Goal: Task Accomplishment & Management: Complete application form

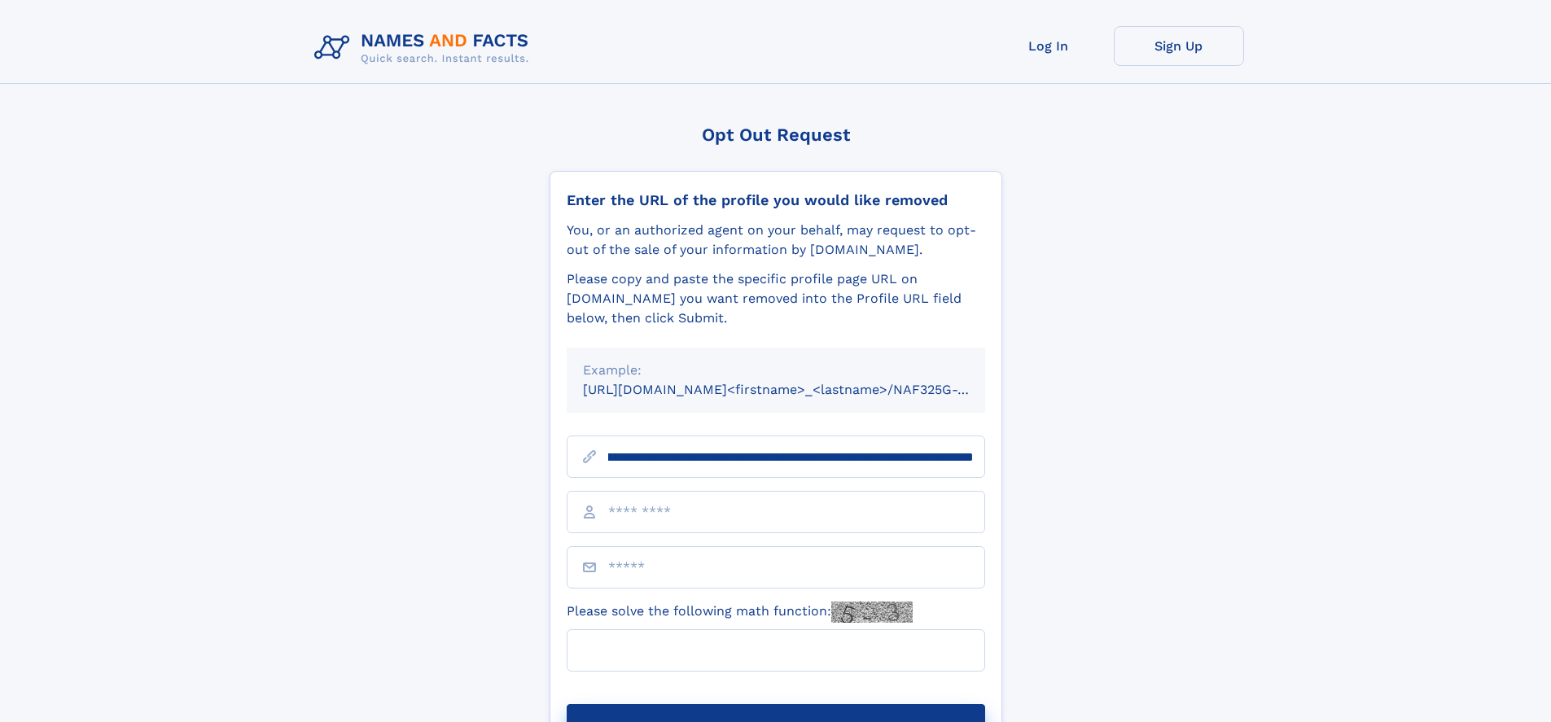
scroll to position [0, 187]
type input "**********"
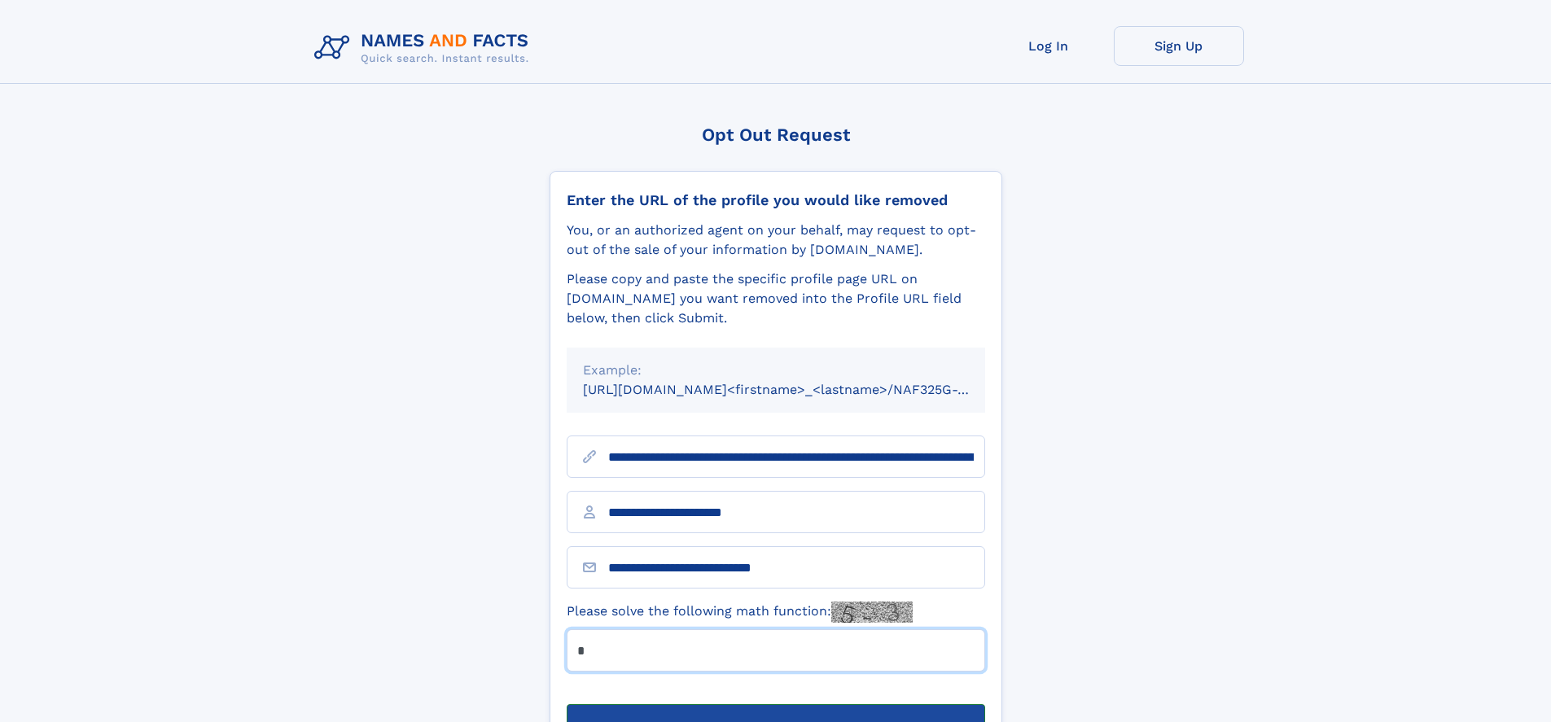
type input "*"
click at [775, 704] on button "Submit Opt Out Request" at bounding box center [776, 730] width 419 height 52
